Goal: Task Accomplishment & Management: Use online tool/utility

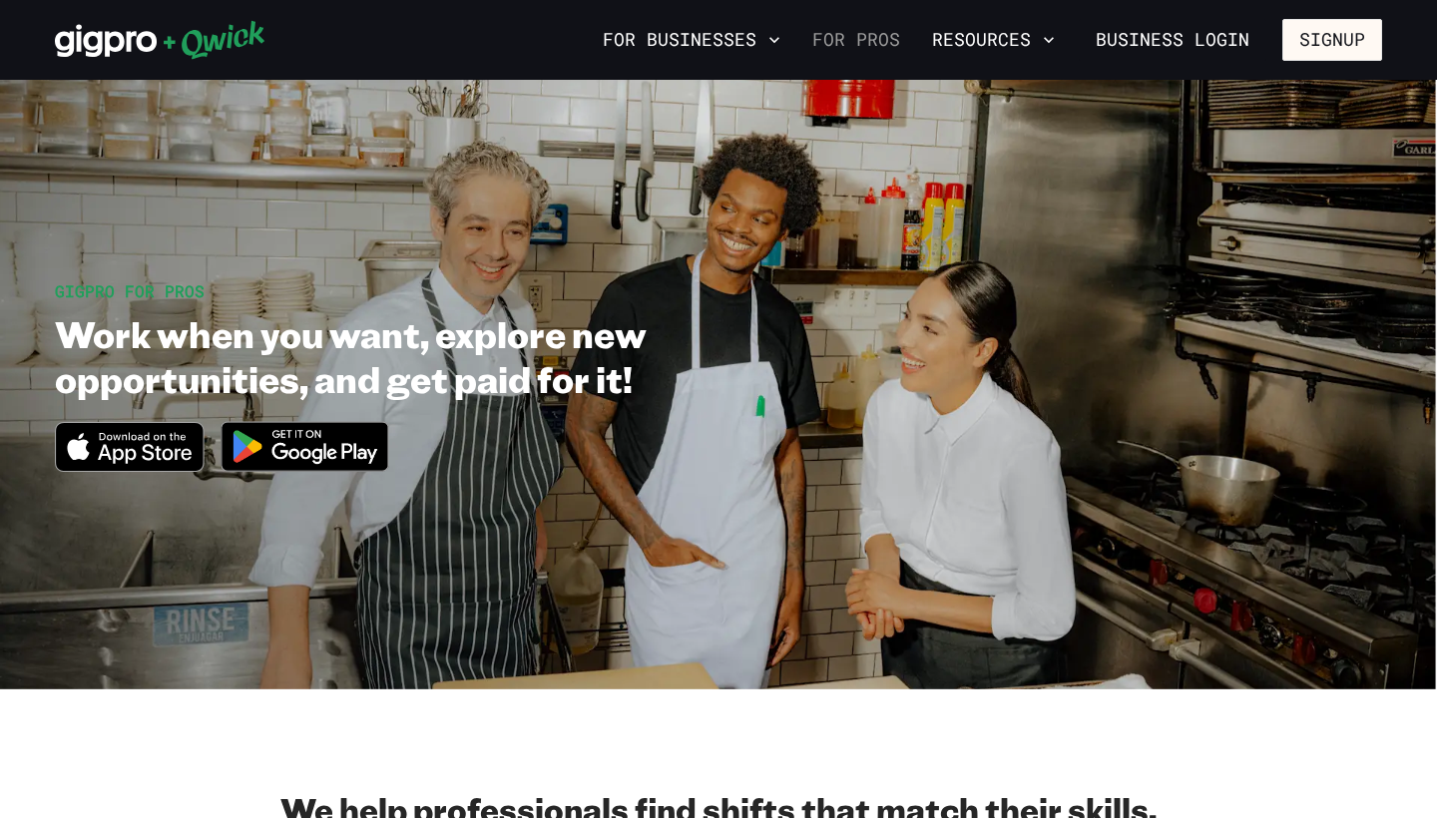
click at [861, 42] on link "For Pros" at bounding box center [856, 40] width 104 height 34
click at [857, 45] on link "For Pros" at bounding box center [856, 40] width 104 height 34
click at [170, 41] on icon at bounding box center [214, 40] width 101 height 39
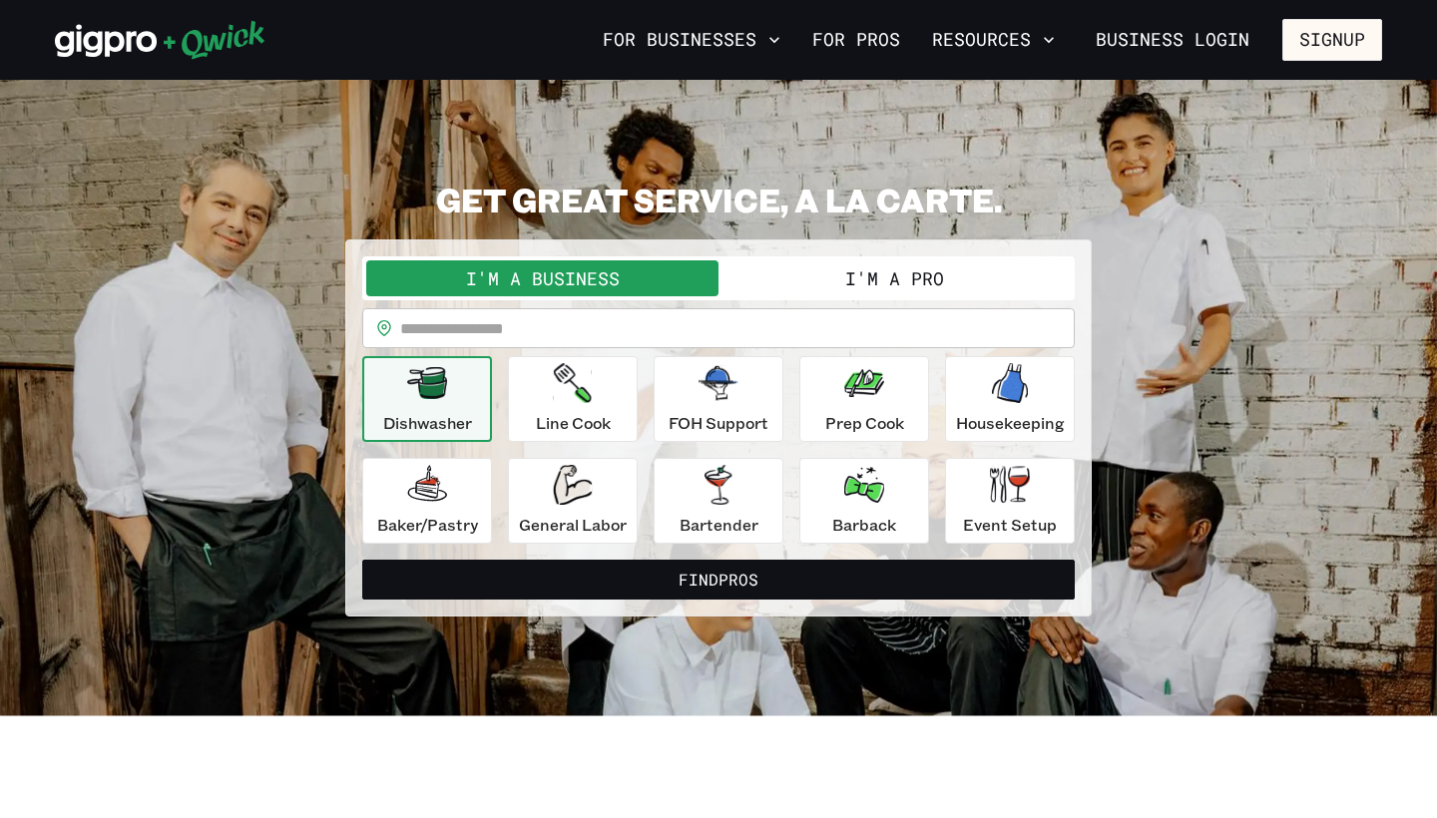
click at [768, 283] on button "I'm a Pro" at bounding box center [894, 278] width 352 height 36
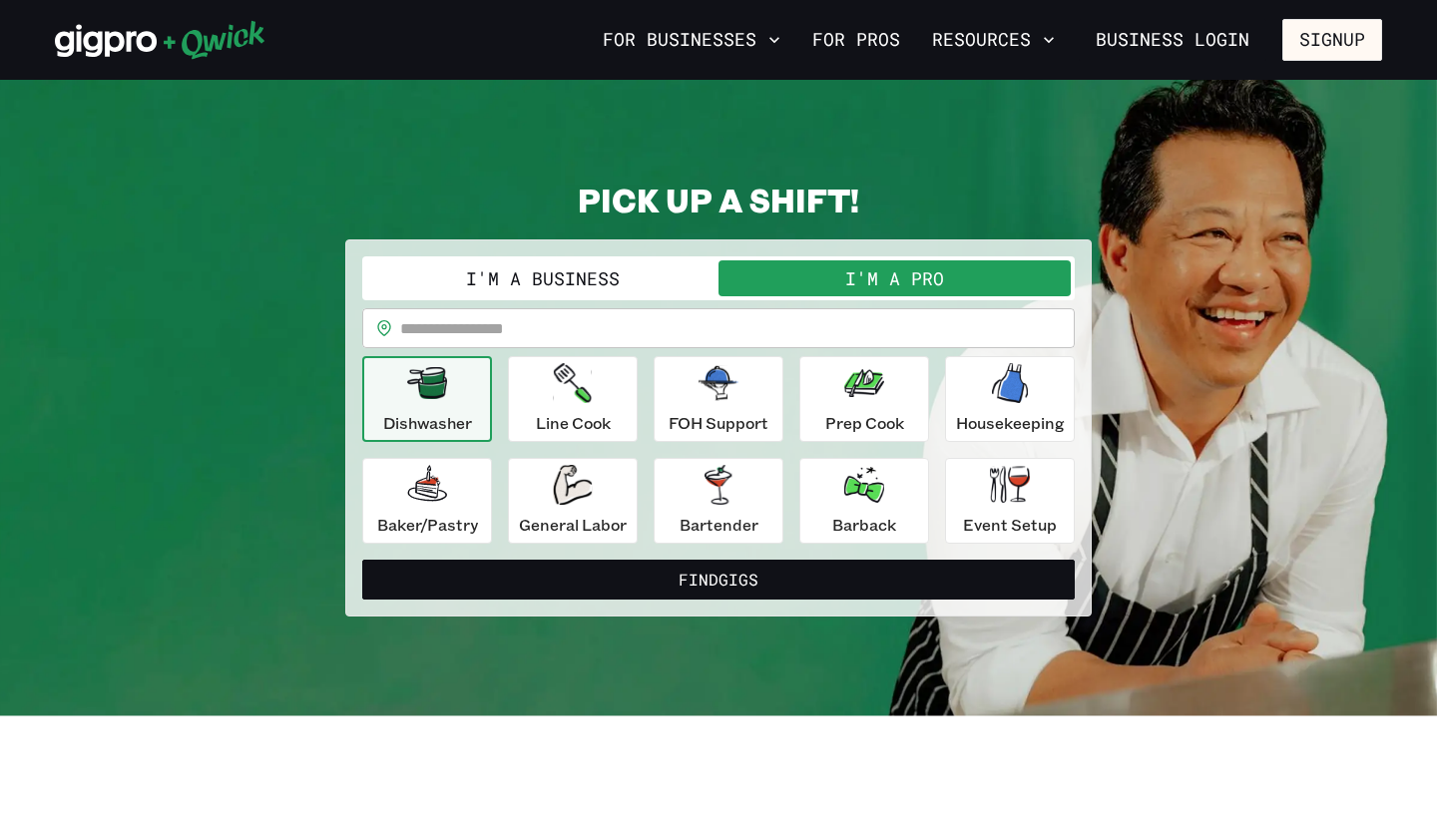
click at [576, 334] on input "text" at bounding box center [737, 328] width 675 height 40
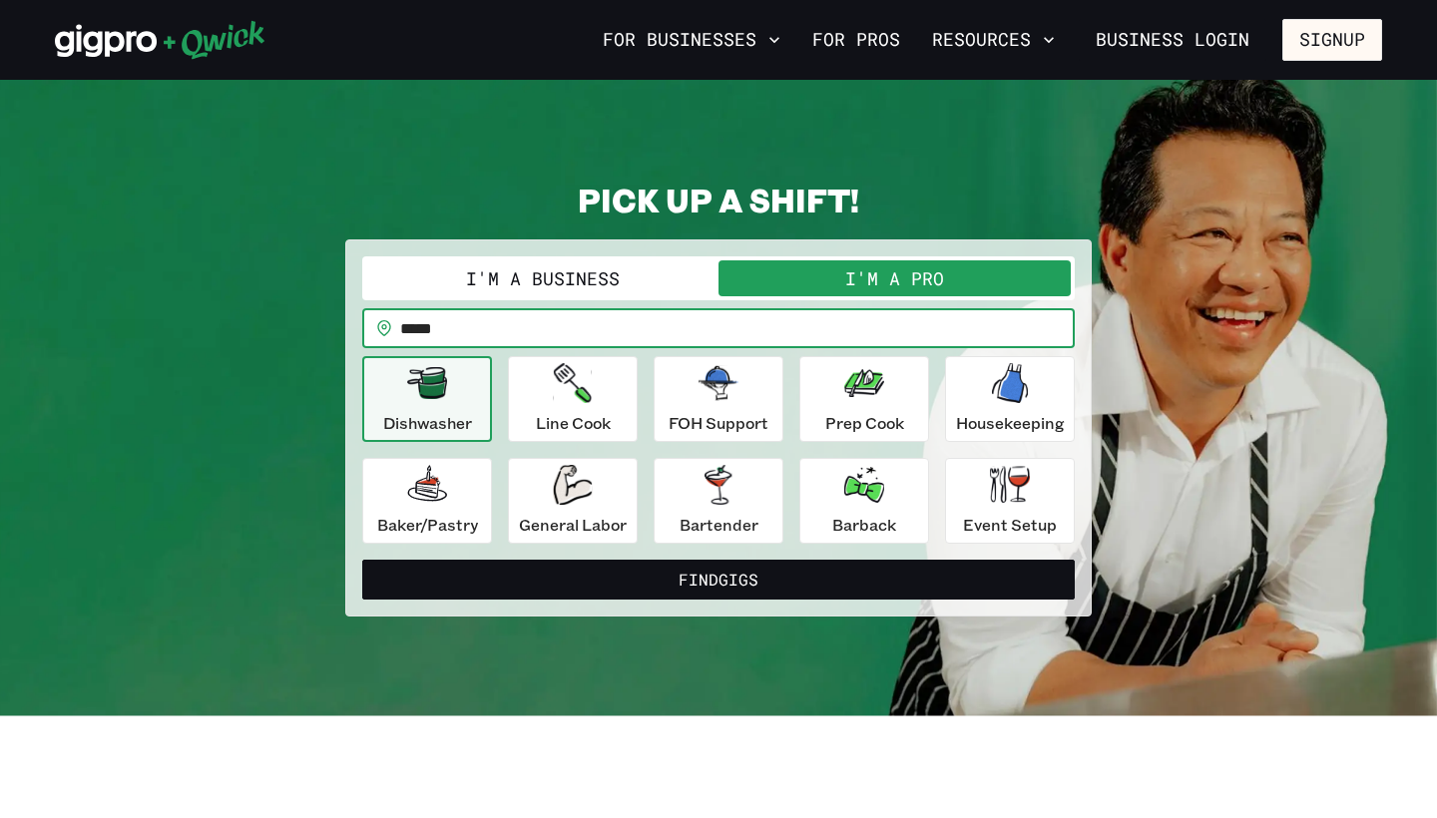
type input "*****"
click at [718, 579] on button "Find Gigs" at bounding box center [718, 580] width 712 height 40
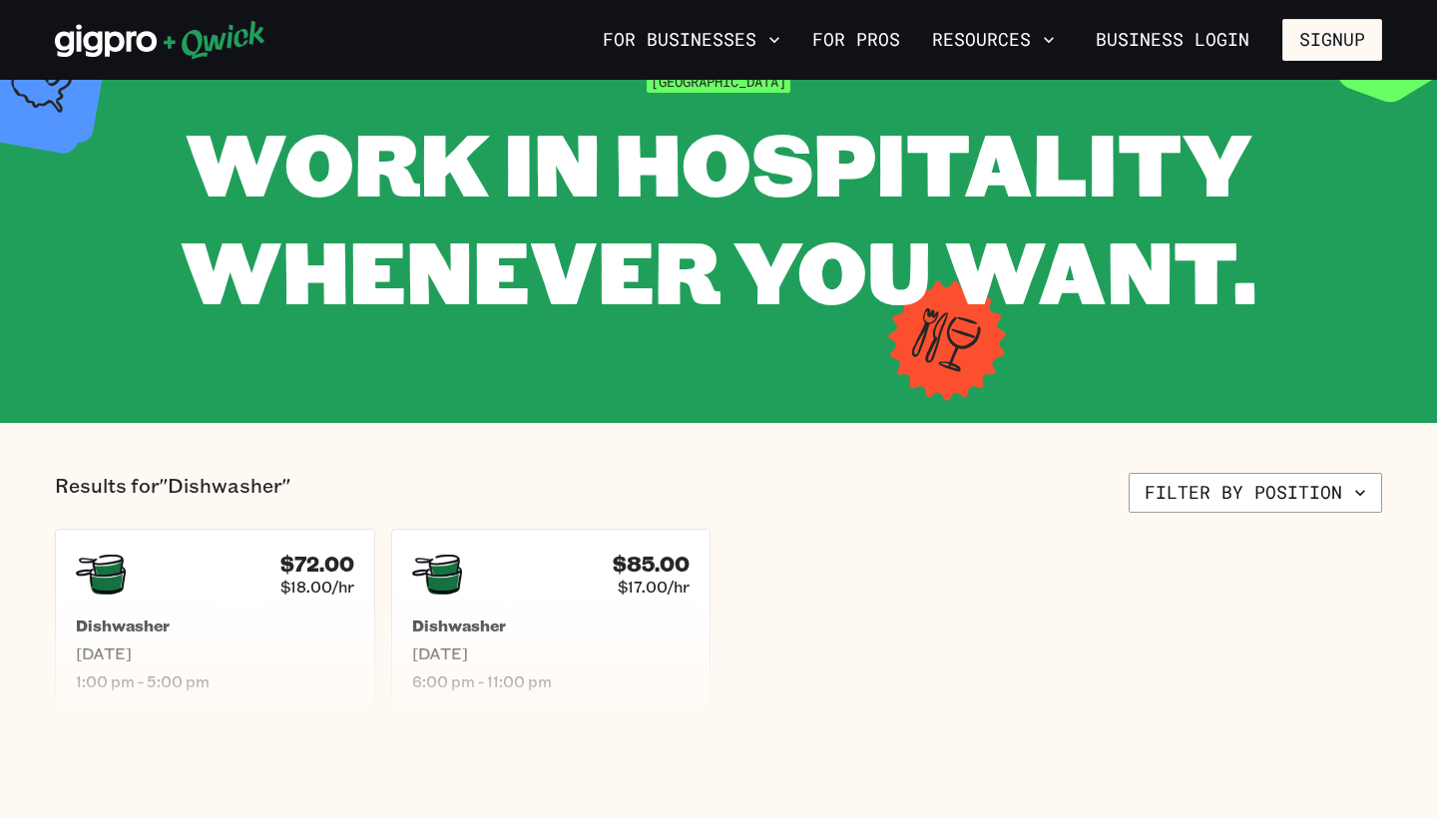
scroll to position [123, 0]
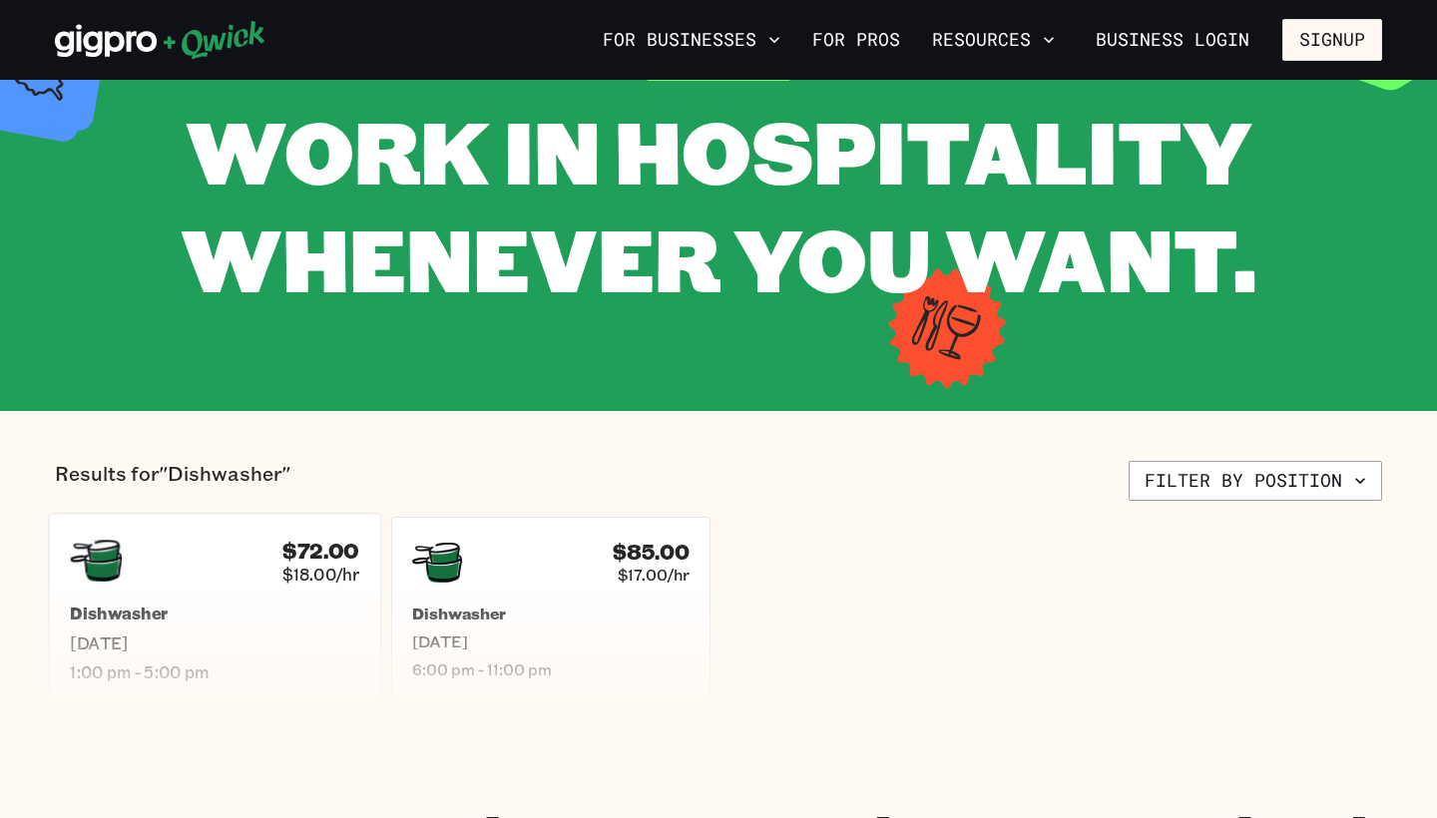
click at [288, 581] on span "$18.00/hr" at bounding box center [320, 574] width 77 height 21
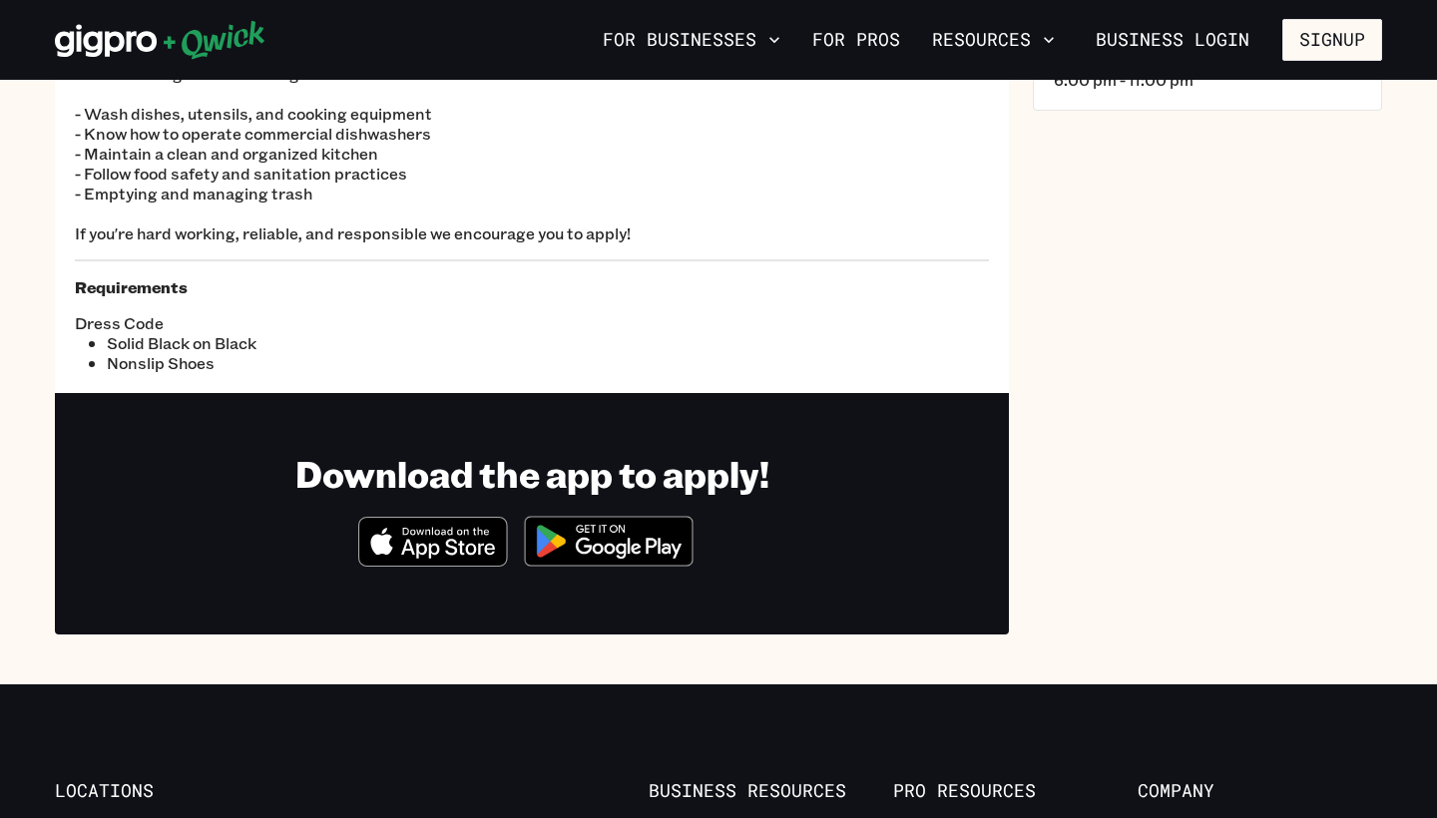
scroll to position [239, 0]
